Goal: Navigation & Orientation: Find specific page/section

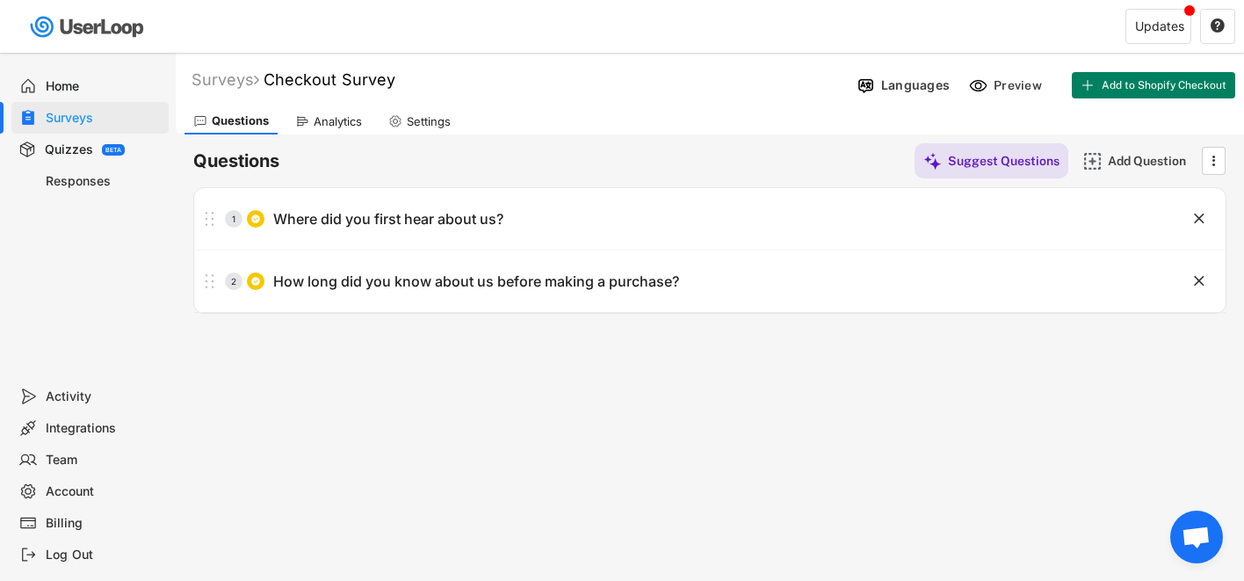
click at [71, 176] on div "Responses" at bounding box center [104, 181] width 116 height 17
click at [70, 174] on div "Responses" at bounding box center [104, 181] width 116 height 17
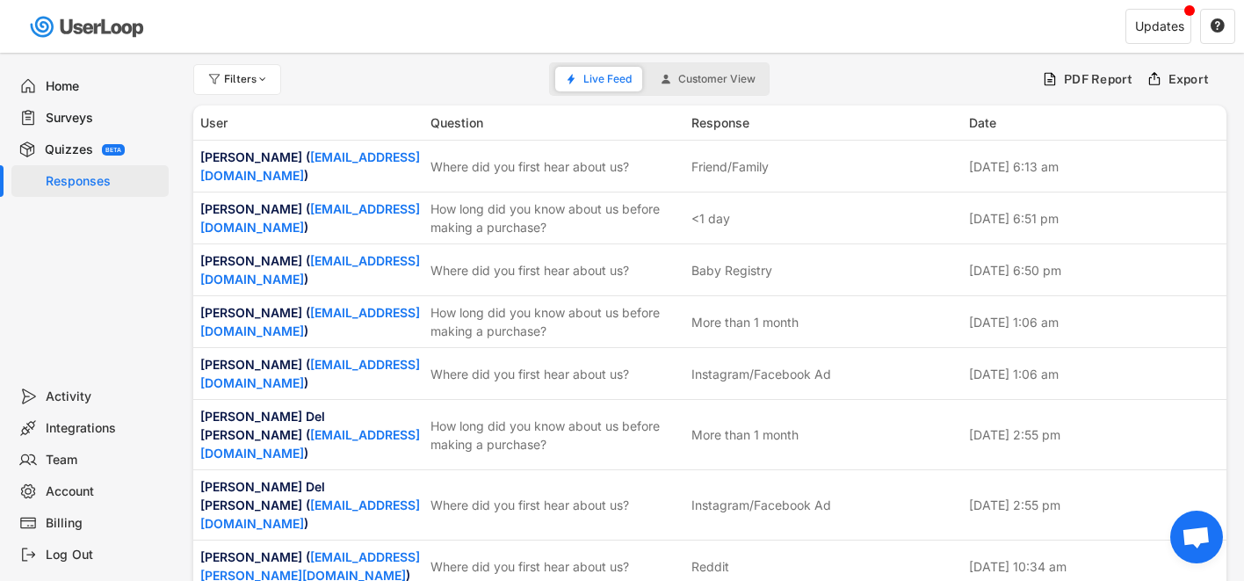
click at [85, 70] on div "Home" at bounding box center [89, 86] width 157 height 32
